Goal: Information Seeking & Learning: Understand process/instructions

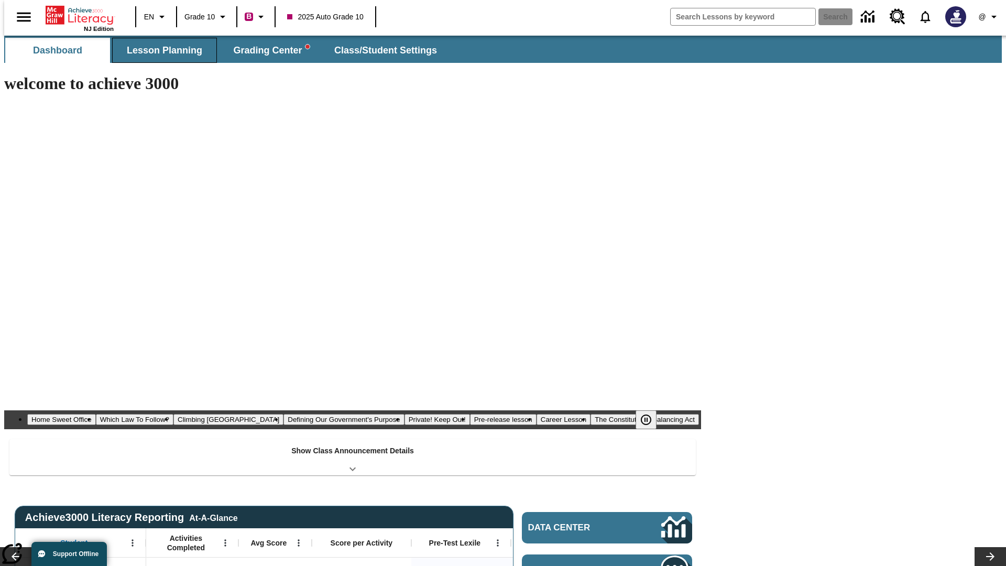
click at [160, 50] on span "Lesson Planning" at bounding box center [164, 51] width 75 height 12
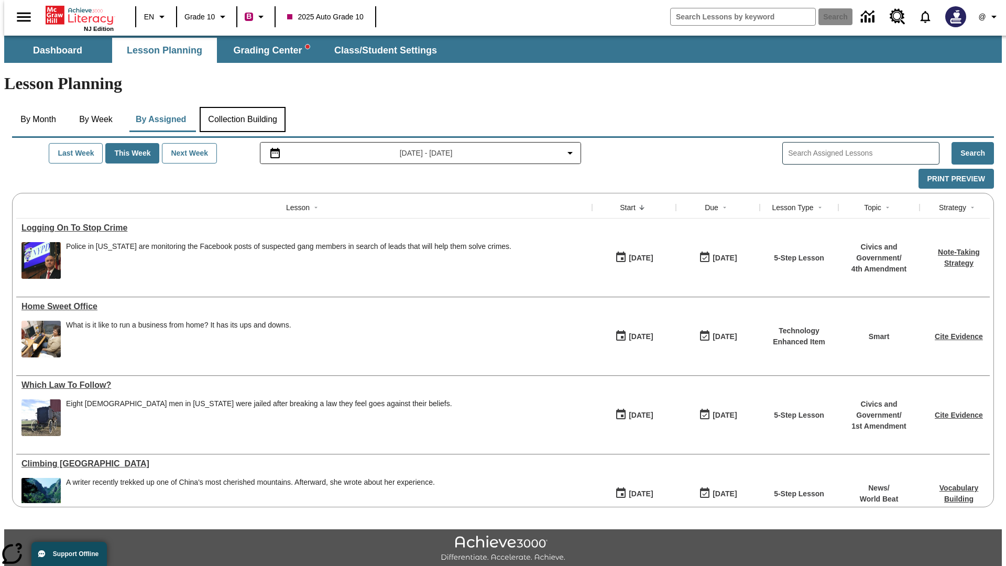
click at [242, 107] on button "Collection Building" at bounding box center [243, 119] width 86 height 25
